Goal: Find specific page/section: Locate a particular part of the current website

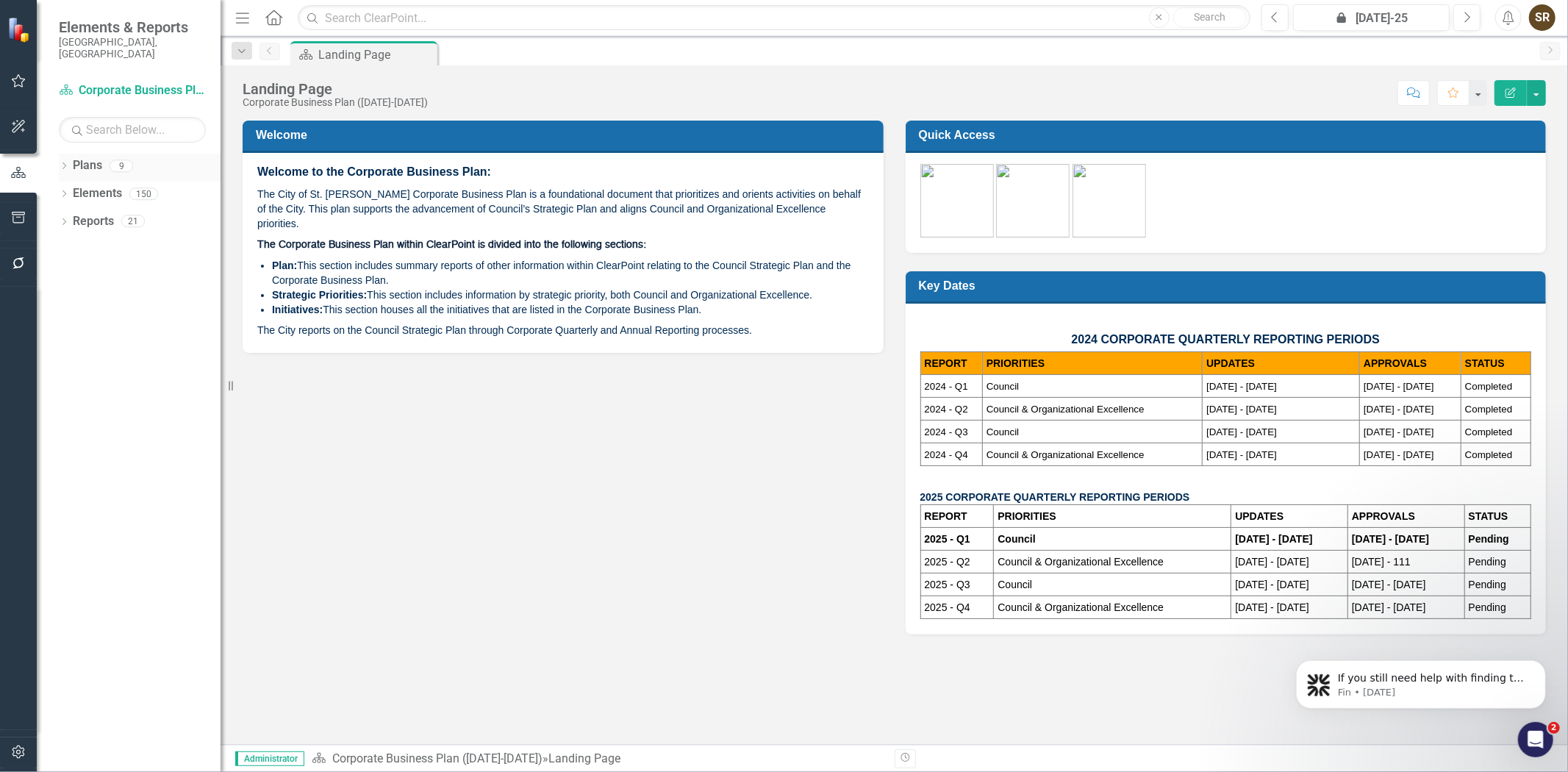
click at [62, 163] on icon "Dropdown" at bounding box center [64, 167] width 10 height 8
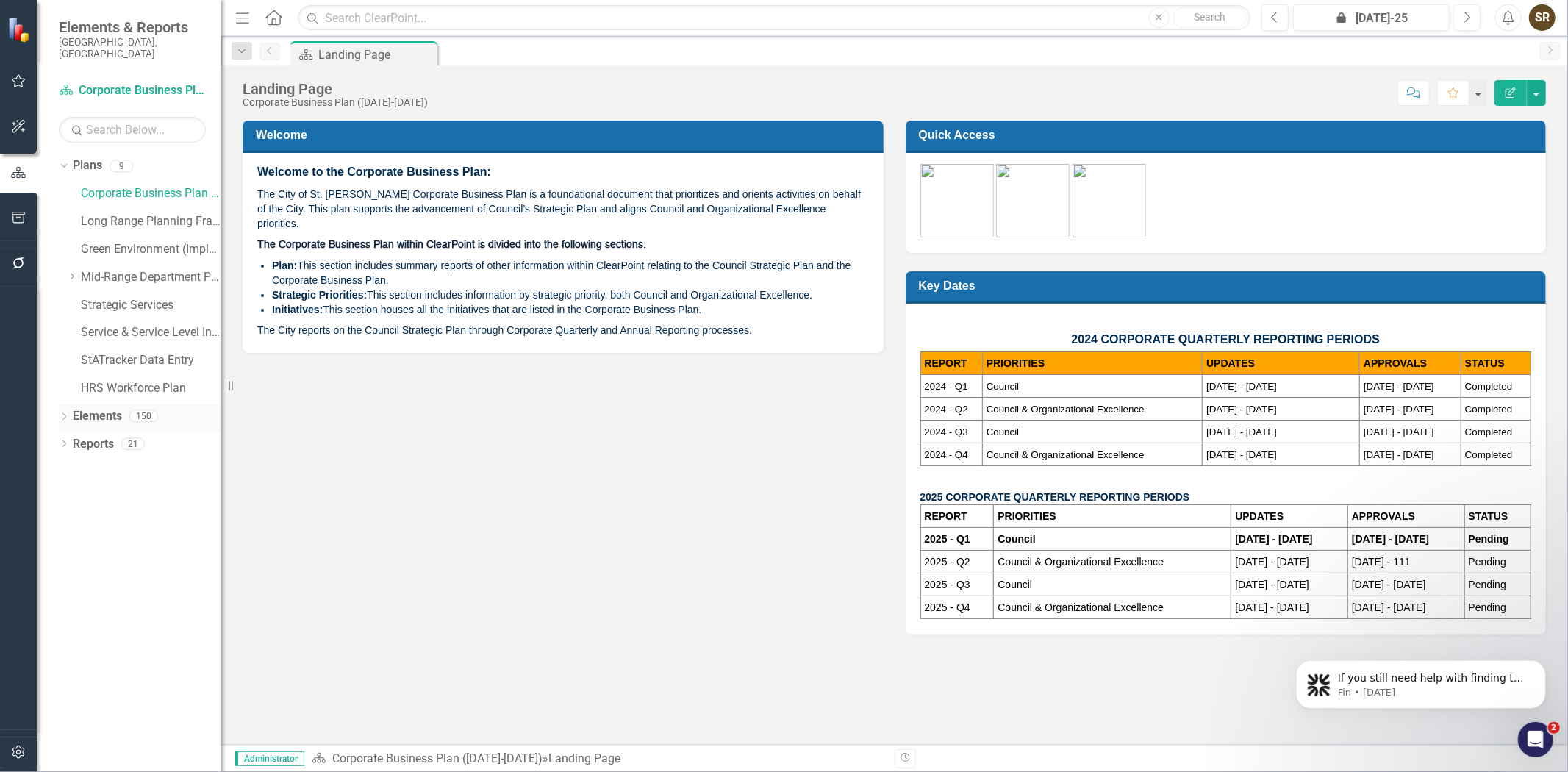
click at [65, 414] on icon "Dropdown" at bounding box center [64, 417] width 10 height 8
click at [149, 352] on link "StATracker Data Entry" at bounding box center [150, 360] width 140 height 17
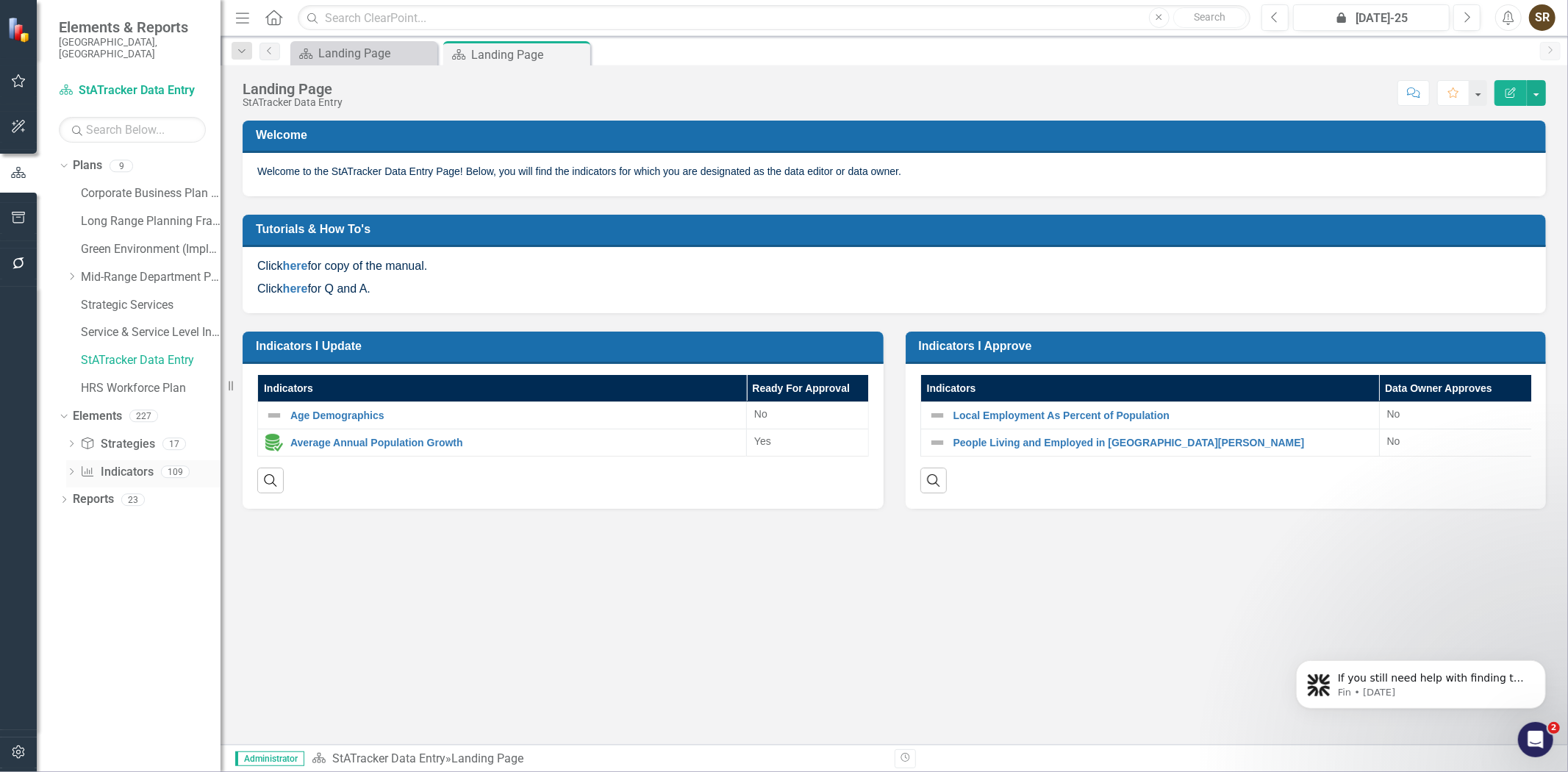
click at [121, 464] on link "Indicator Indicators" at bounding box center [116, 472] width 73 height 17
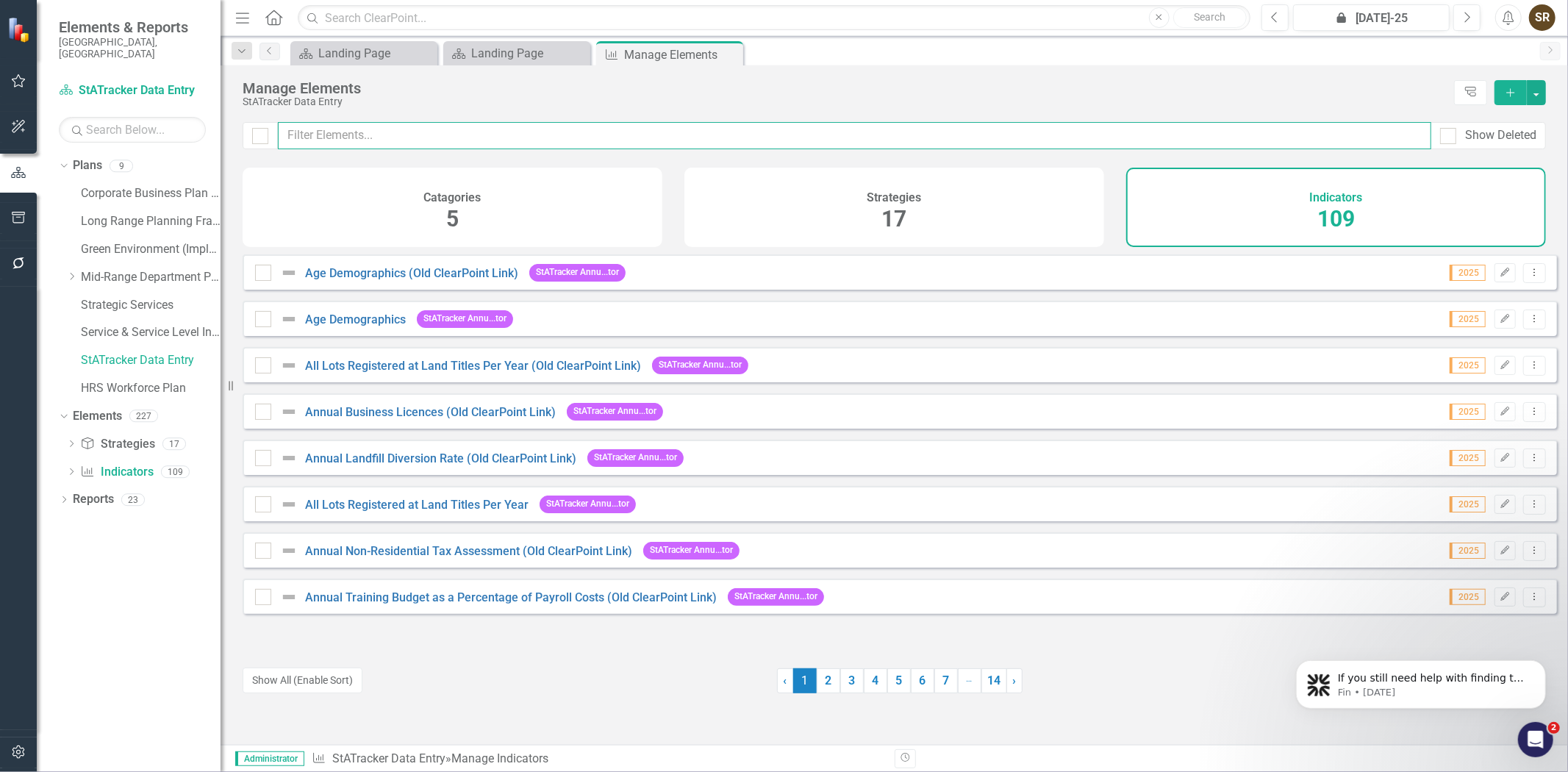
click at [309, 134] on input "text" at bounding box center [854, 136] width 1153 height 27
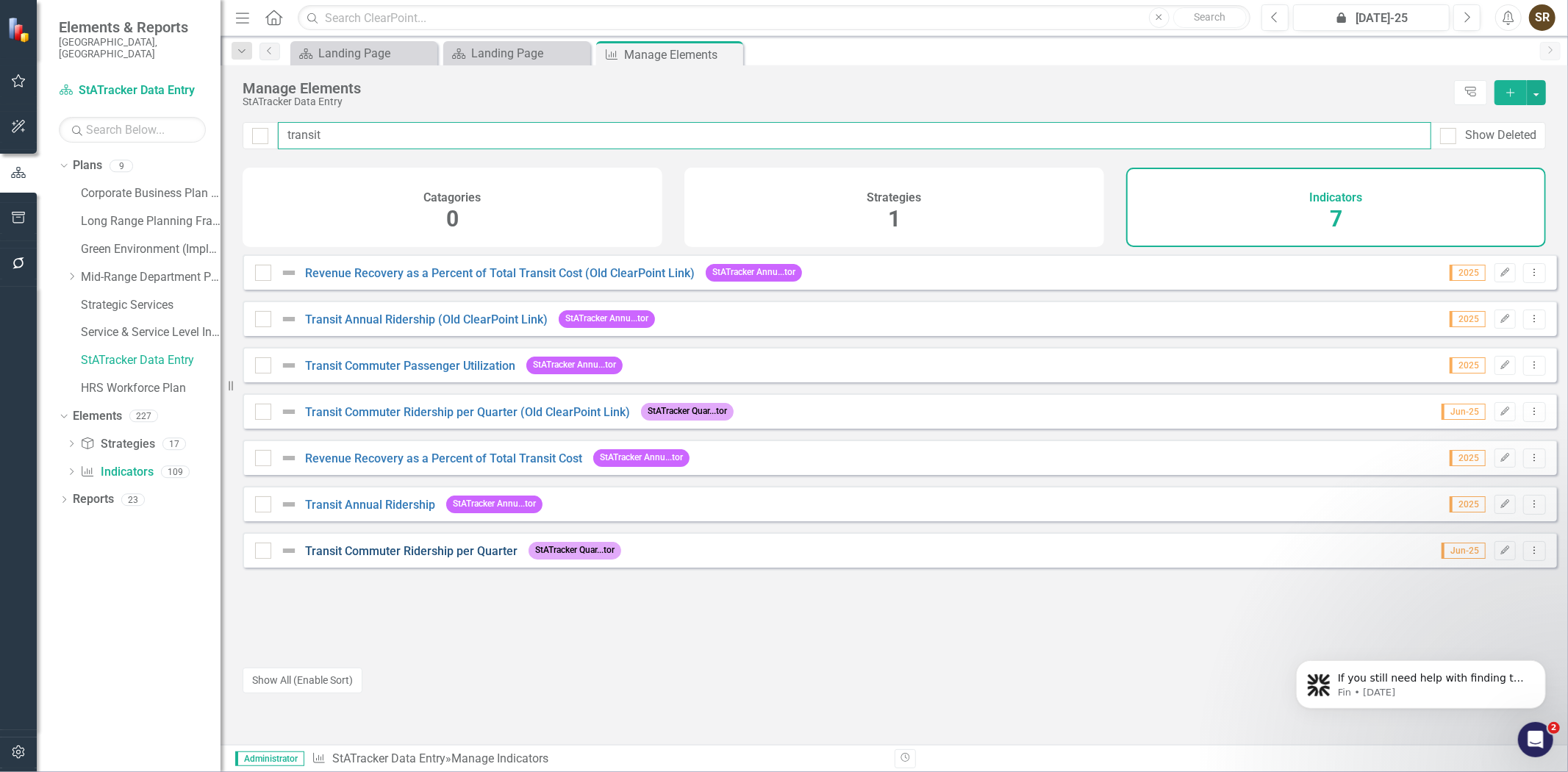
type input "transit"
click at [377, 558] on link "Transit Commuter Ridership per Quarter" at bounding box center [411, 551] width 212 height 14
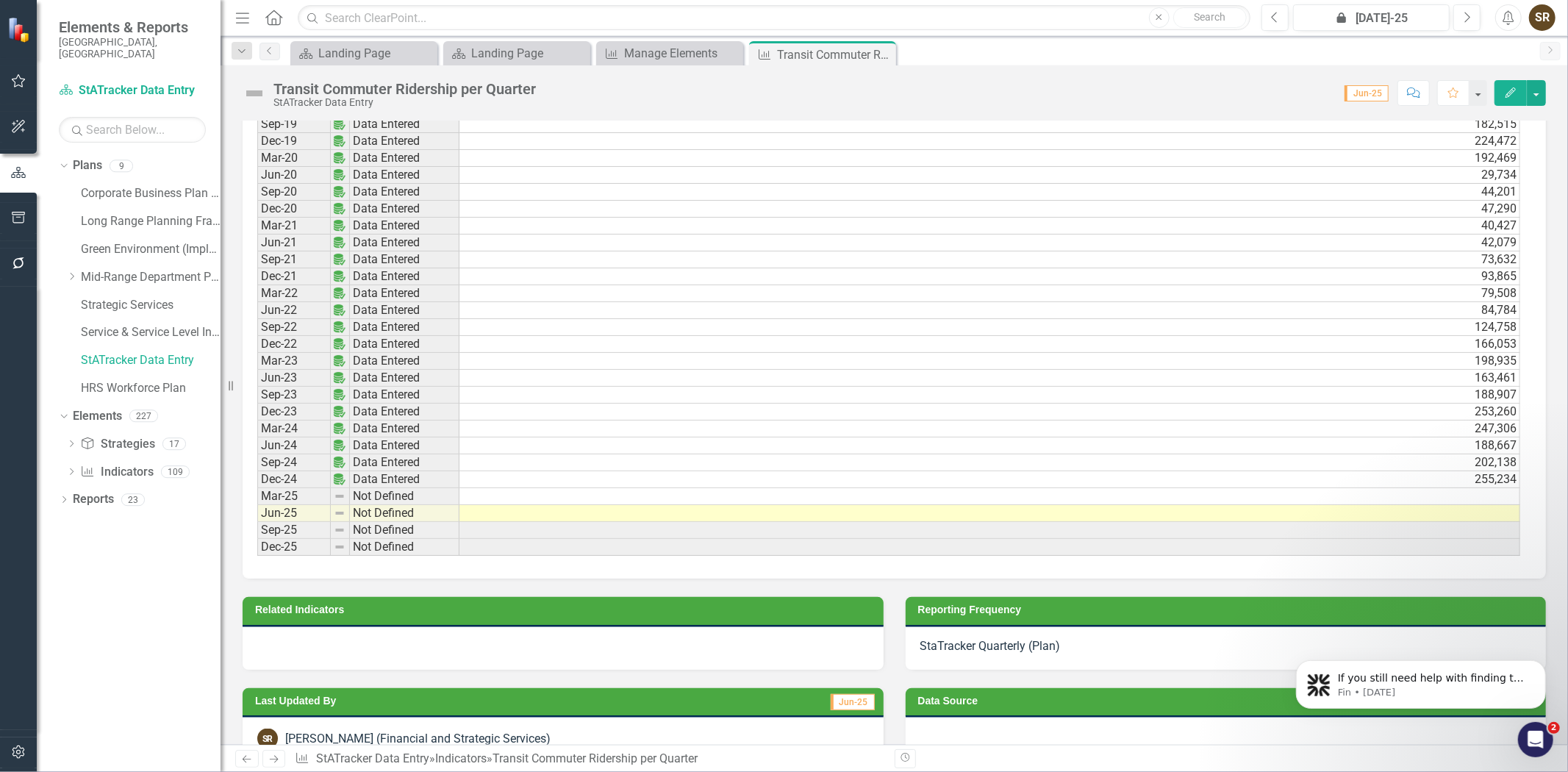
scroll to position [0, 10]
click at [878, 55] on icon "Close" at bounding box center [882, 53] width 15 height 11
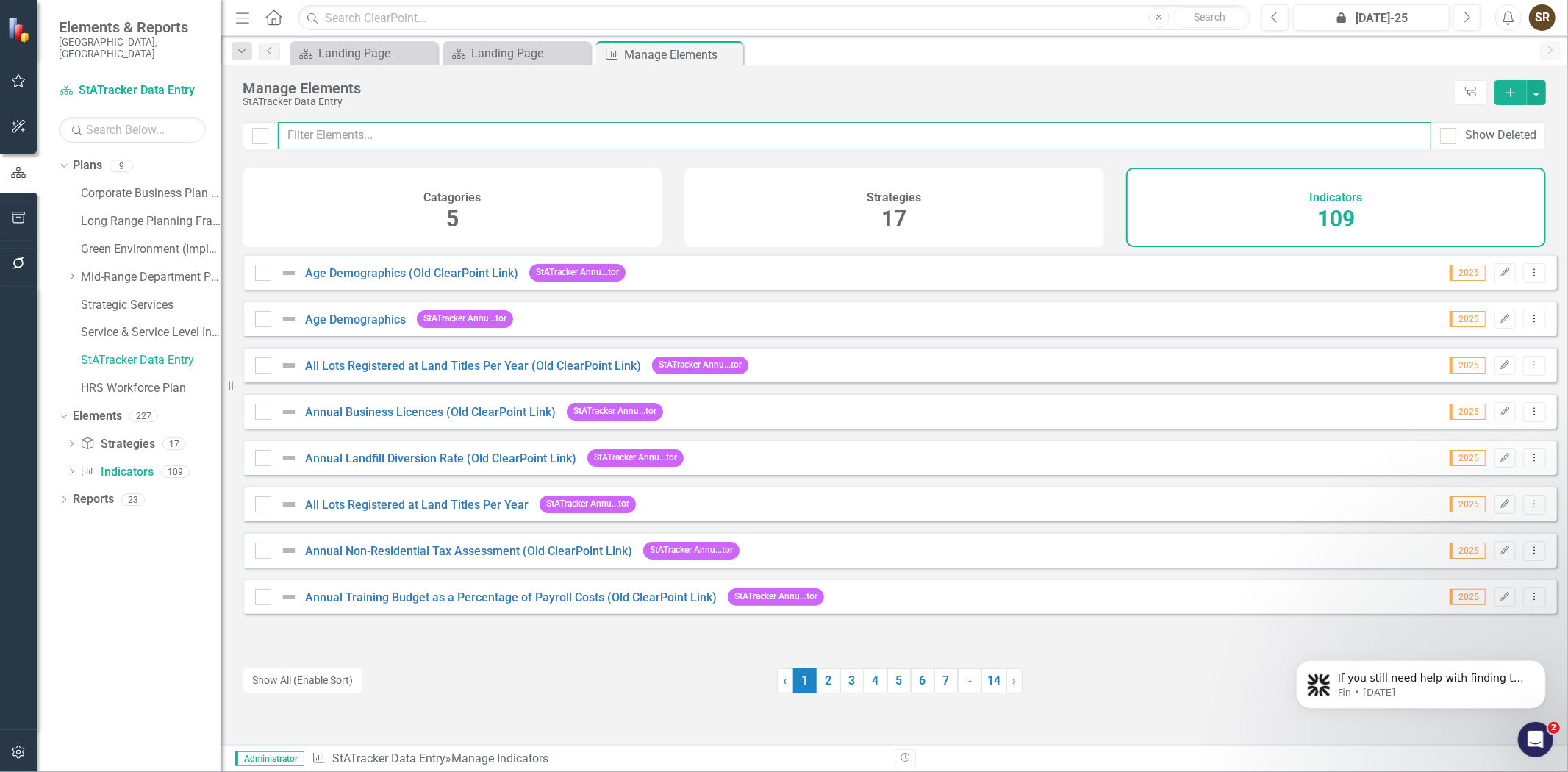
click at [425, 137] on input "text" at bounding box center [854, 136] width 1153 height 27
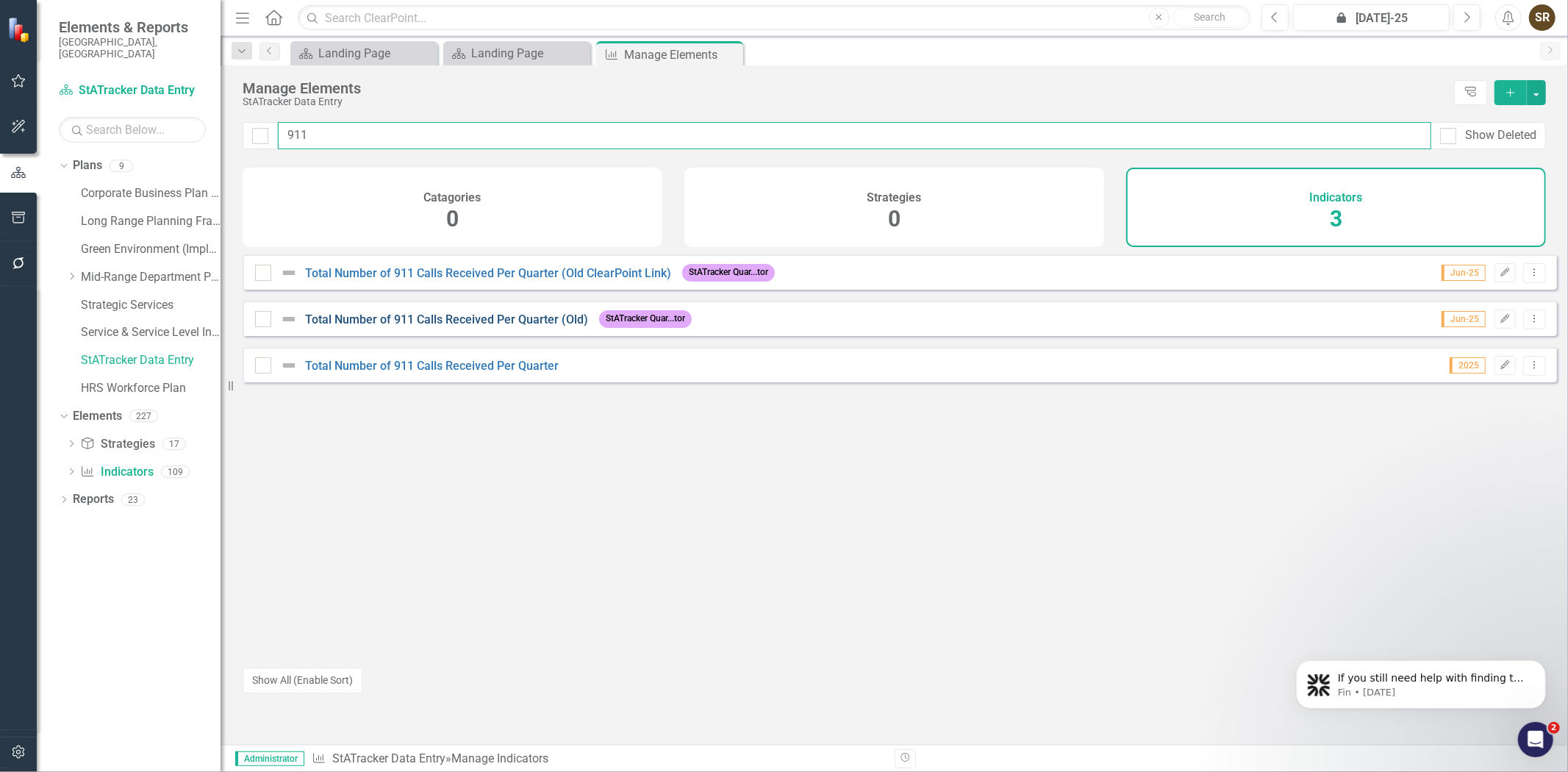
type input "911"
click at [458, 326] on link "Total Number of 911 Calls Received Per Quarter (Old)" at bounding box center [447, 319] width 283 height 14
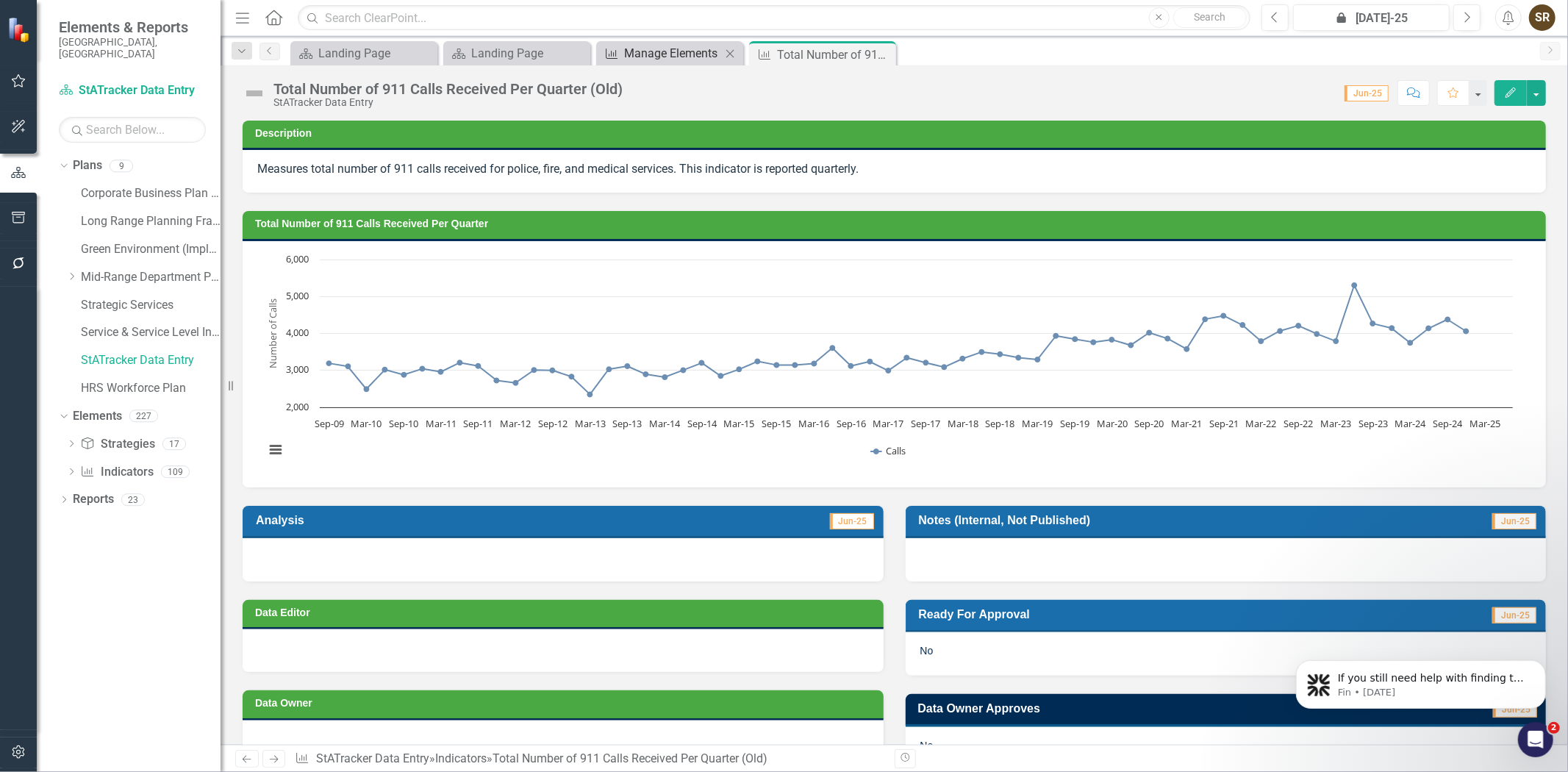
click at [681, 52] on div "Manage Elements" at bounding box center [672, 52] width 97 height 18
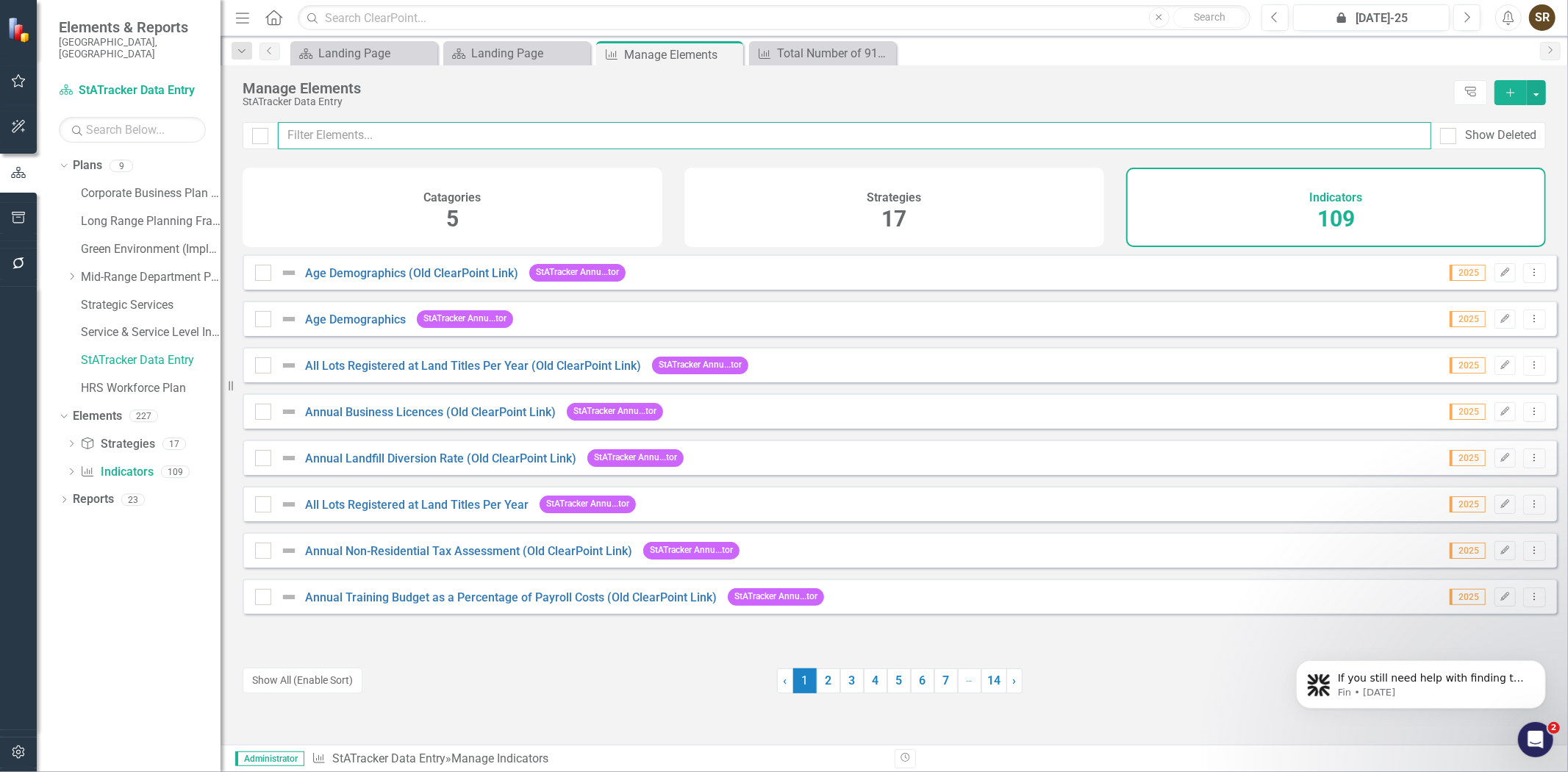
click at [413, 131] on input "text" at bounding box center [854, 136] width 1153 height 27
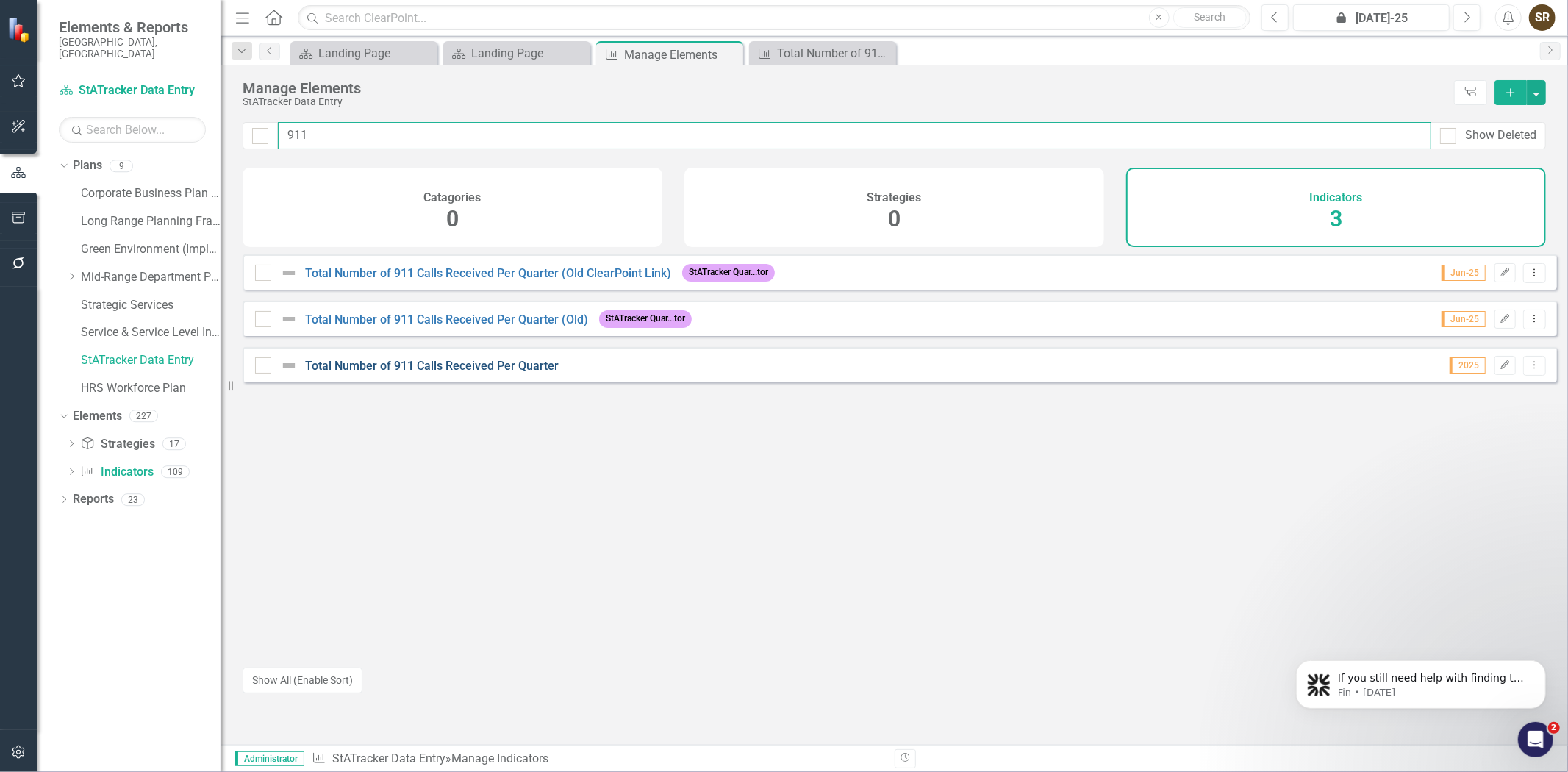
type input "911"
click at [500, 372] on link "Total Number of 911 Calls Received Per Quarter" at bounding box center [432, 365] width 253 height 14
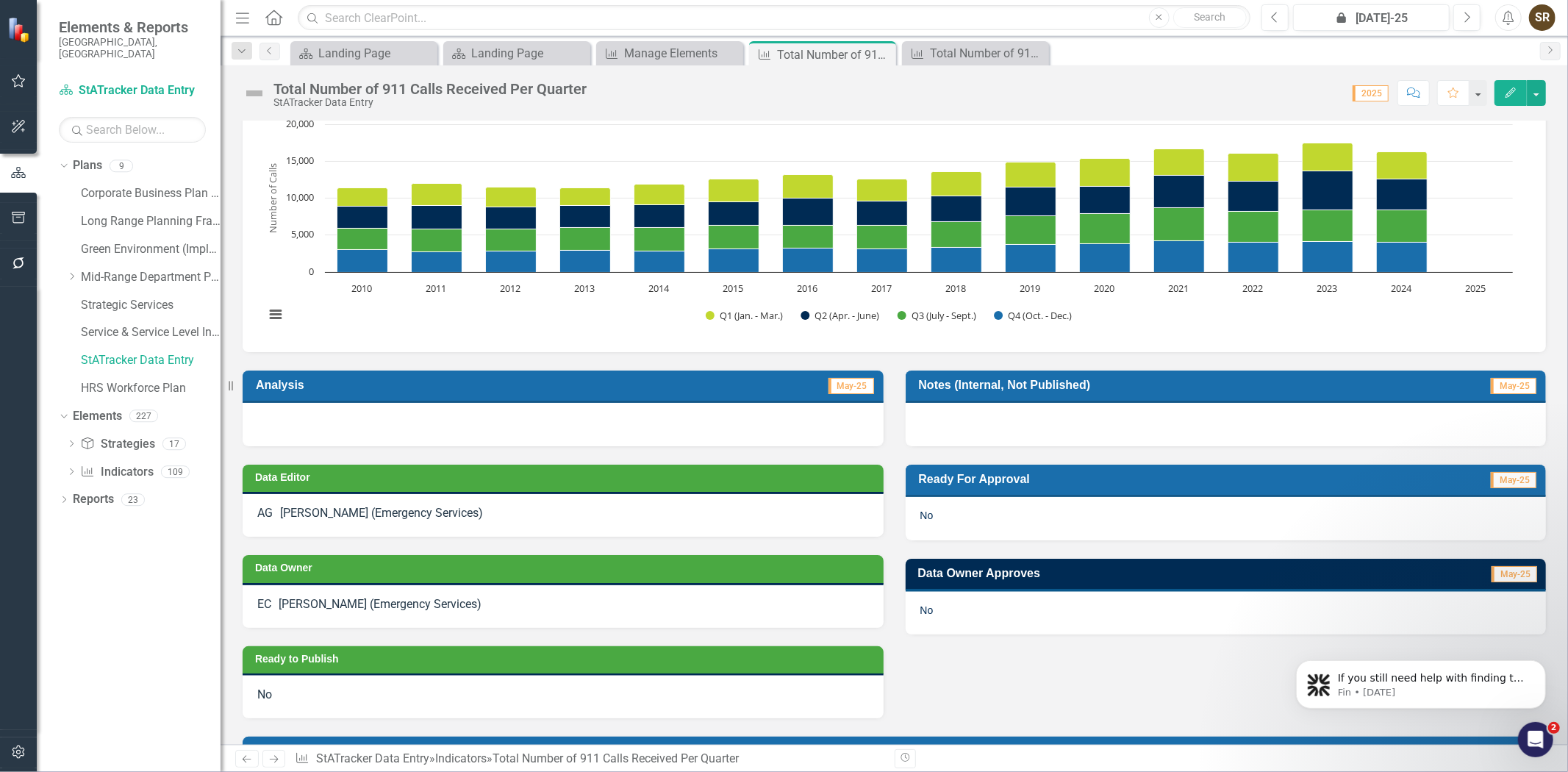
scroll to position [108, 0]
